Goal: Transaction & Acquisition: Purchase product/service

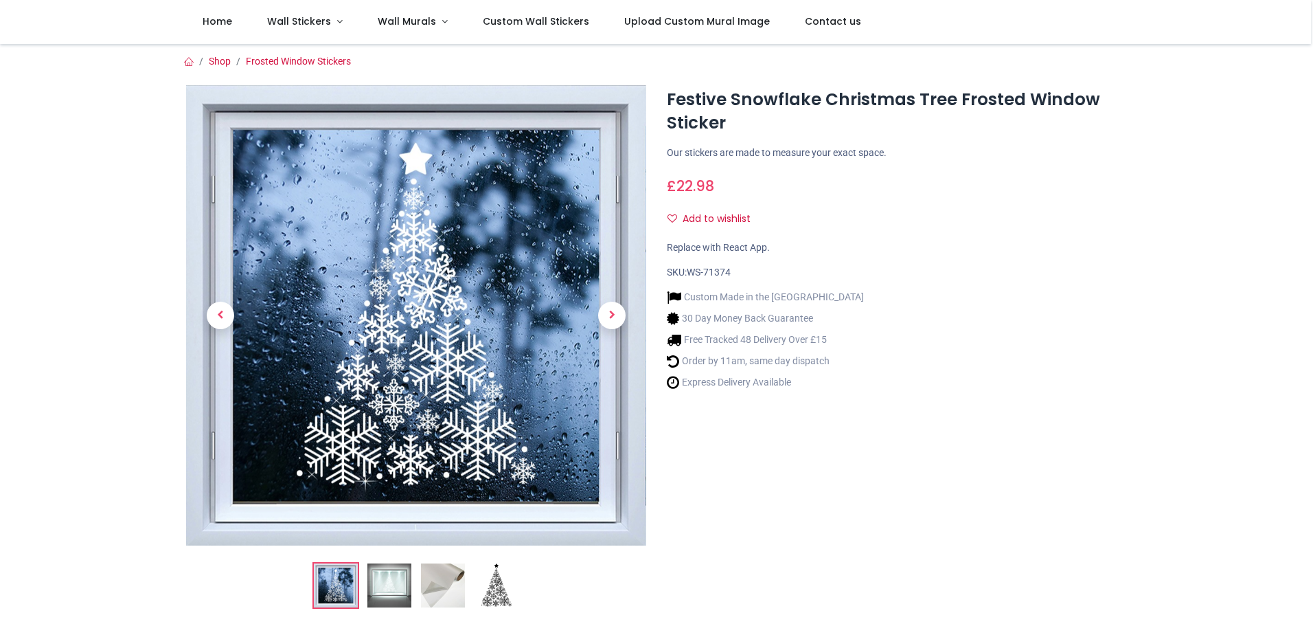
scroll to position [206, 0]
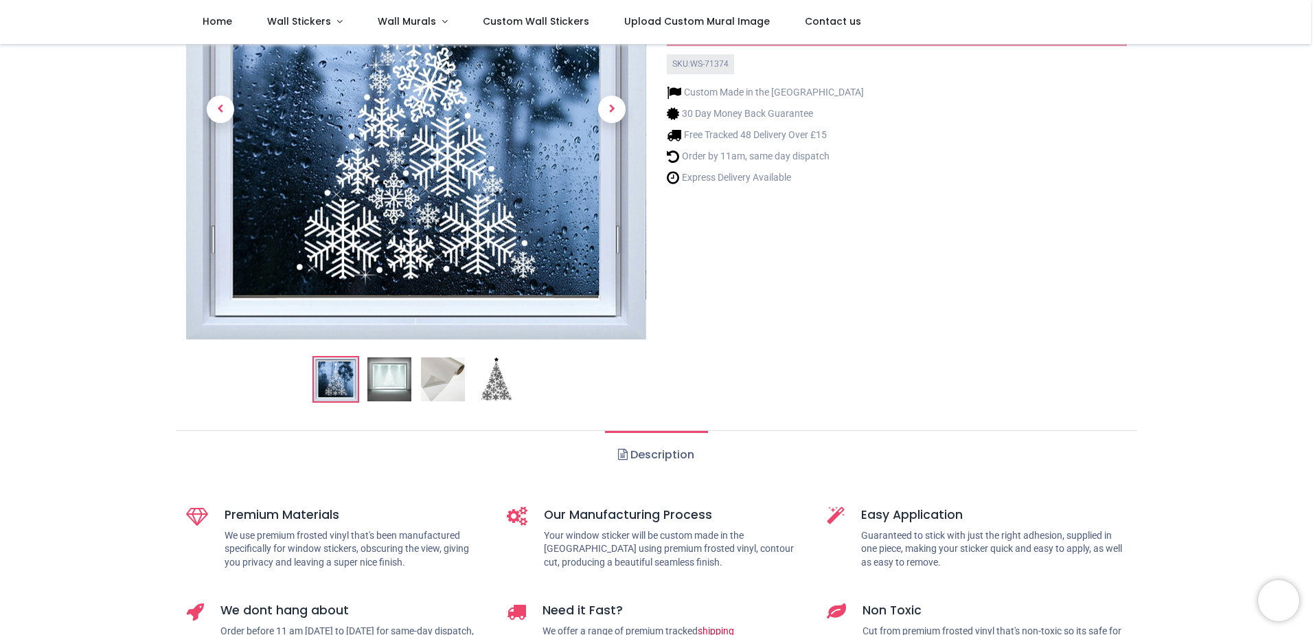
click at [412, 379] on ol at bounding box center [416, 379] width 460 height 47
click at [392, 378] on img at bounding box center [389, 379] width 44 height 44
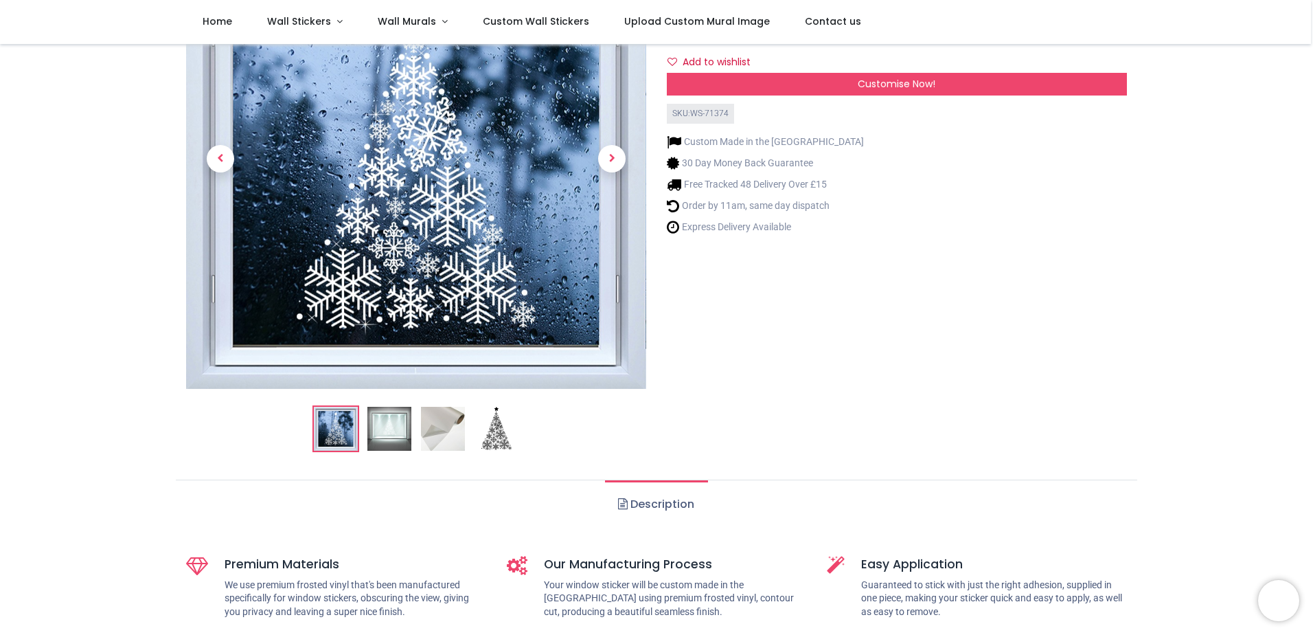
scroll to position [69, 0]
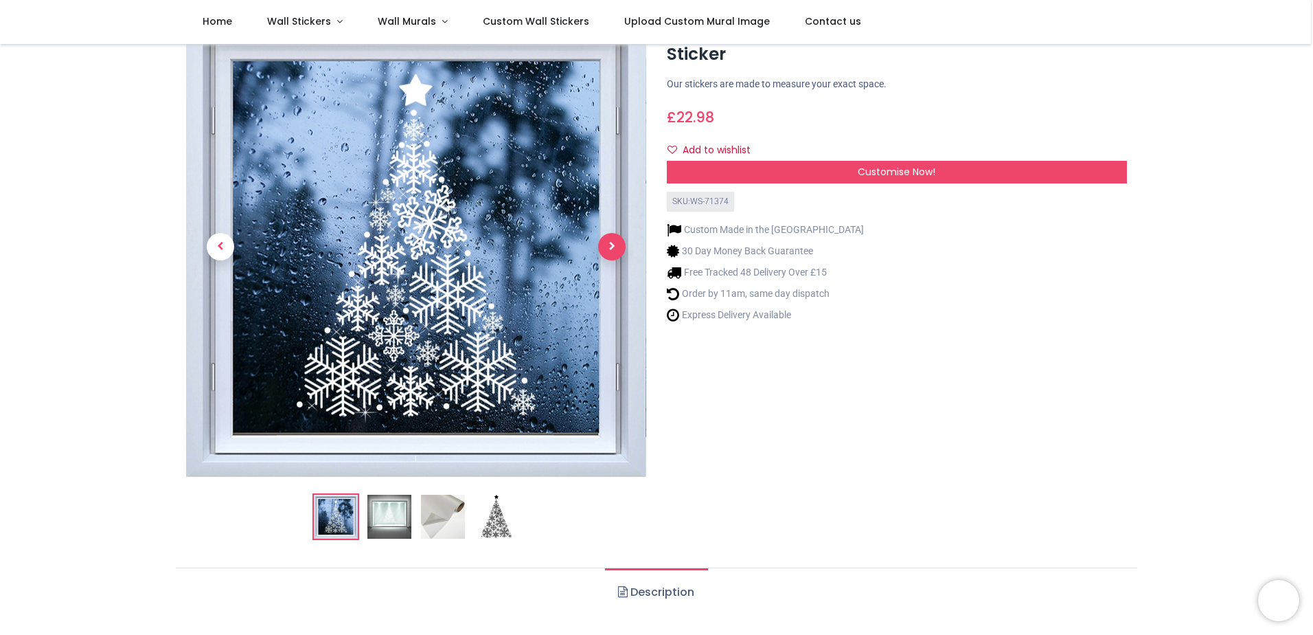
click at [618, 253] on span "Next" at bounding box center [611, 246] width 27 height 27
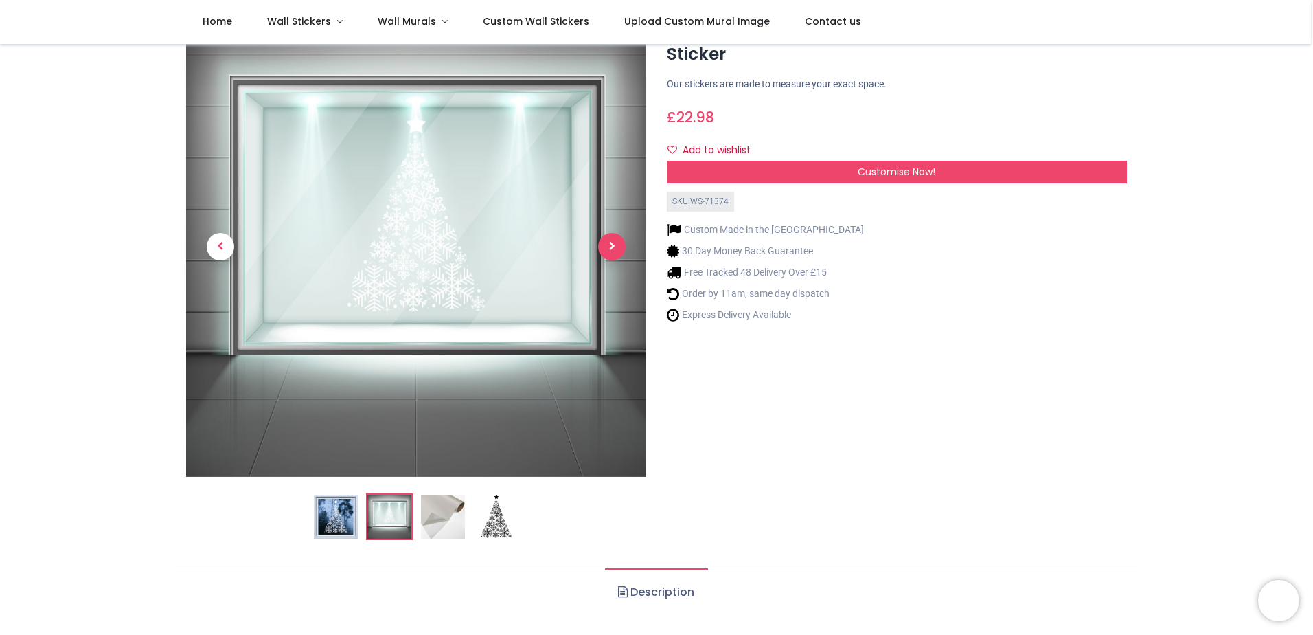
click at [618, 253] on span "Next" at bounding box center [611, 246] width 27 height 27
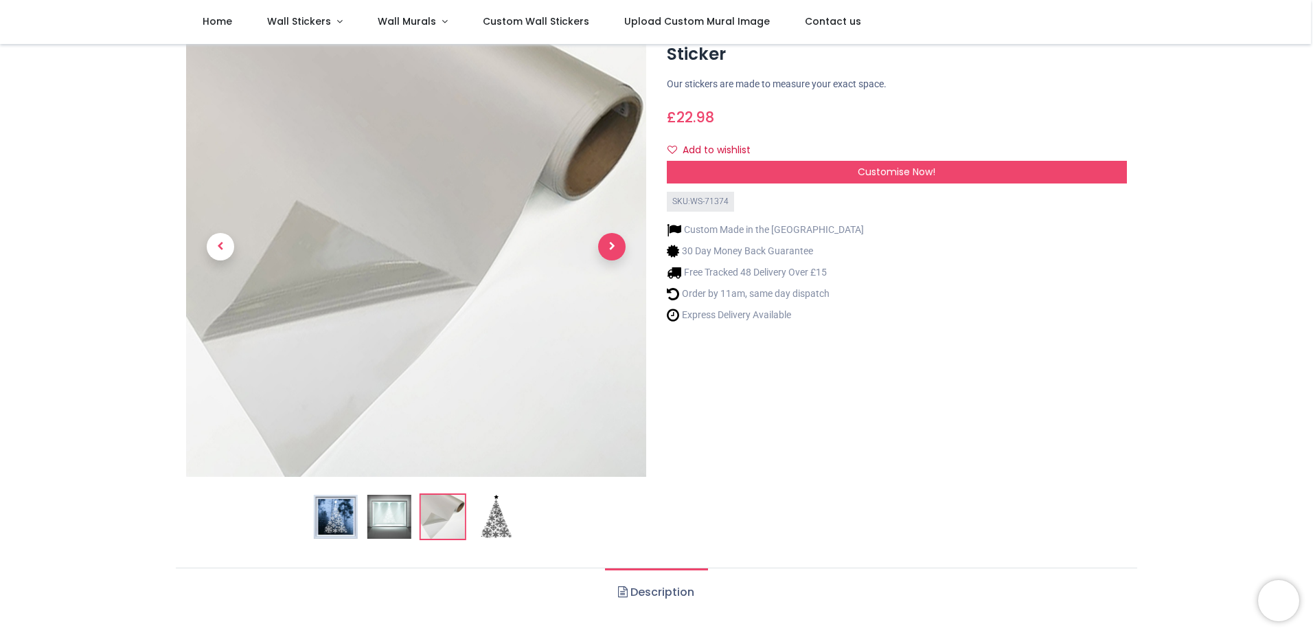
click at [618, 253] on span "Next" at bounding box center [611, 246] width 27 height 27
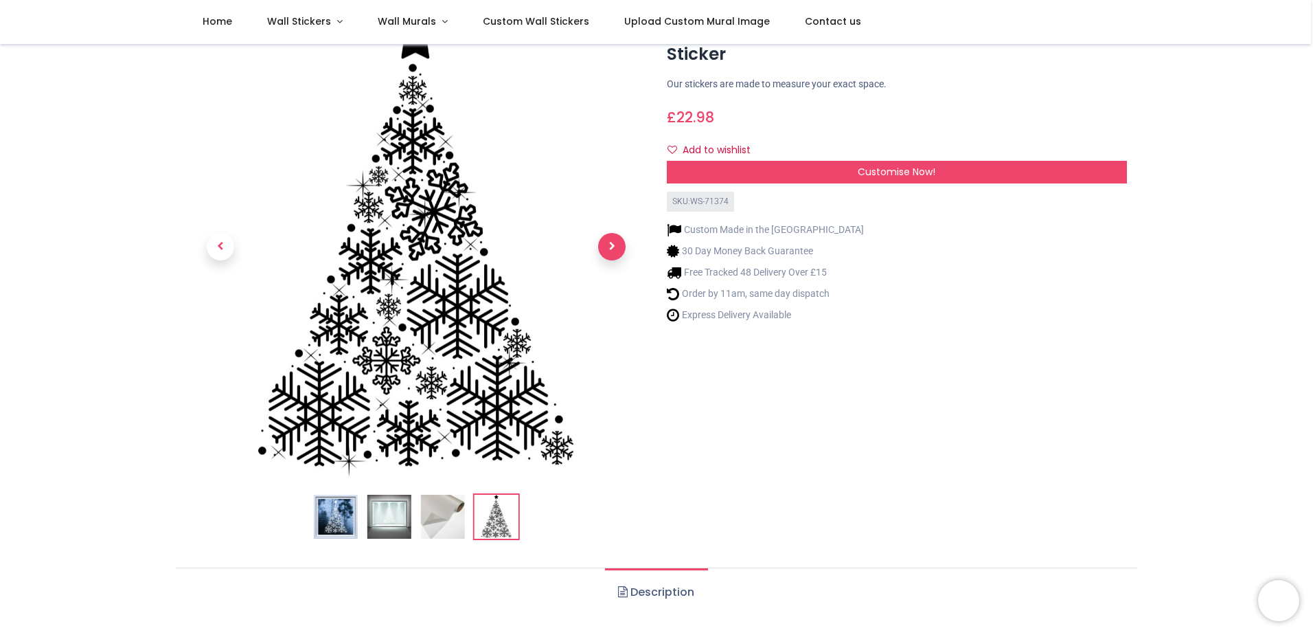
click at [618, 253] on span "Next" at bounding box center [611, 246] width 27 height 27
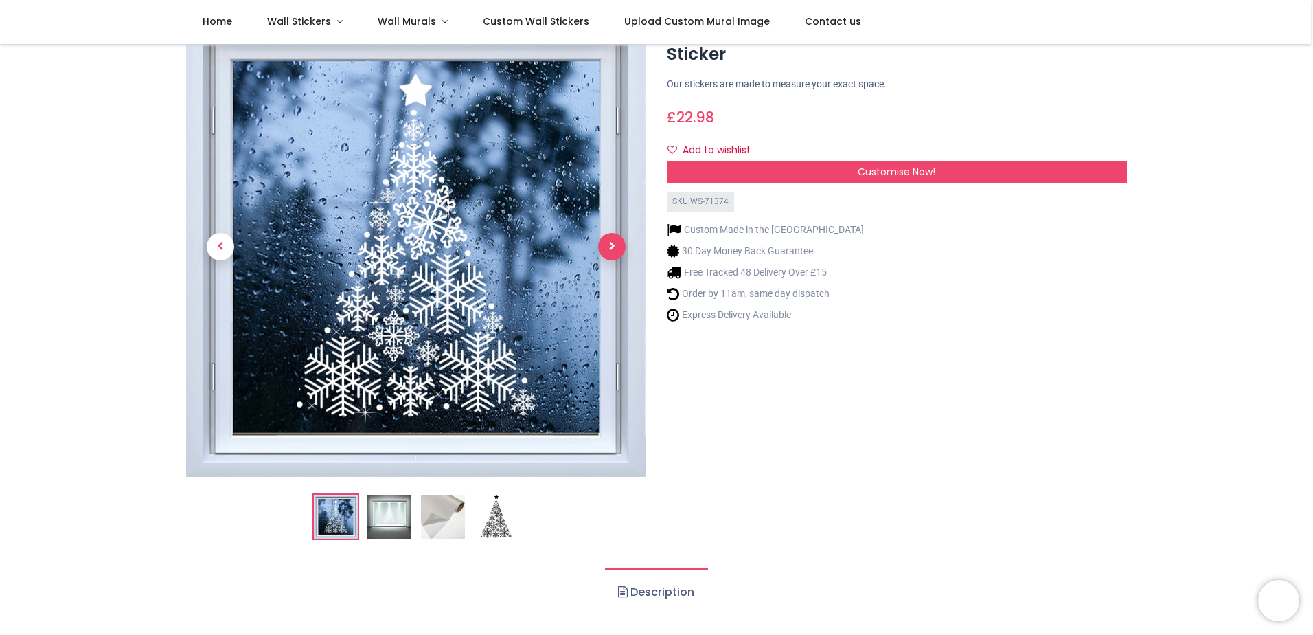
click at [618, 253] on span "Next" at bounding box center [611, 246] width 27 height 27
